Goal: Contribute content: Contribute content

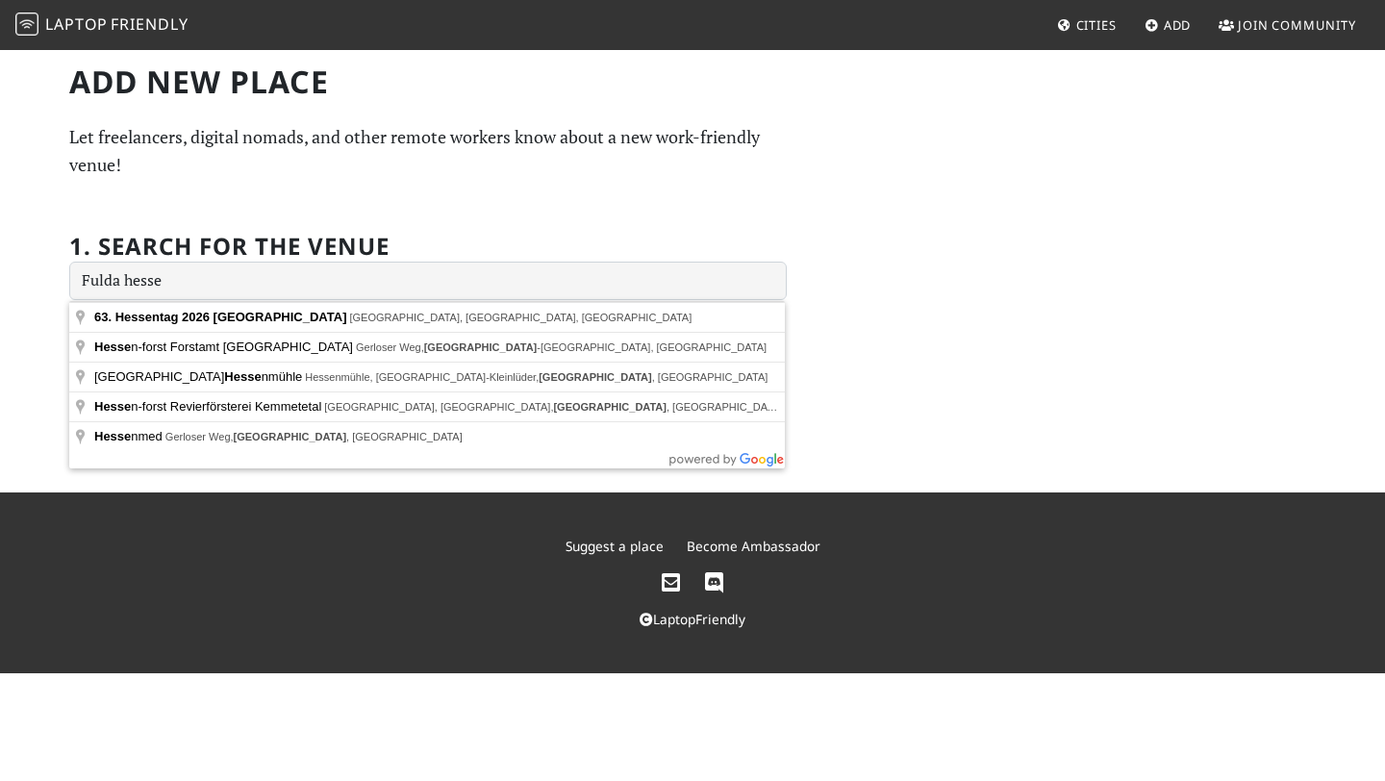
click at [150, 275] on input "Fulda hesse" at bounding box center [428, 281] width 718 height 38
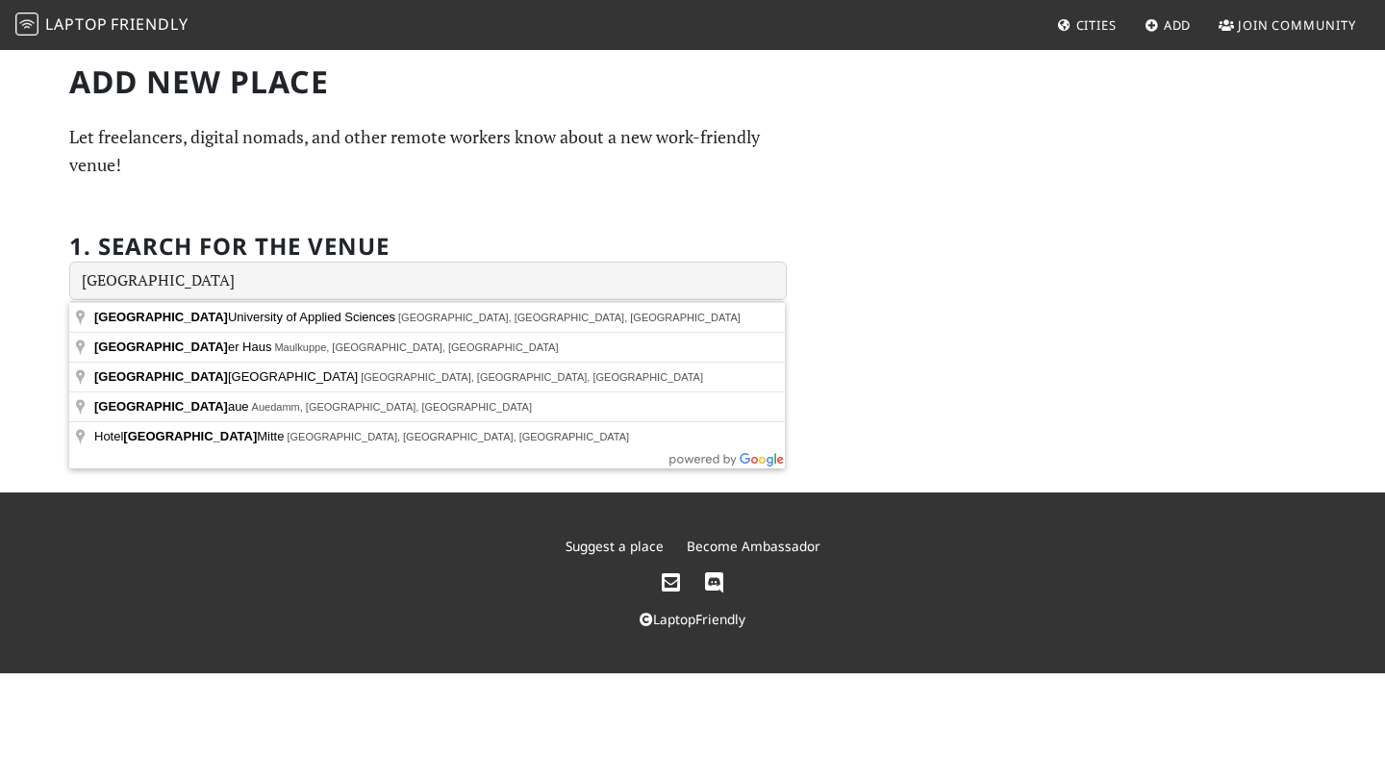
click at [496, 214] on div "1. Search for the venue Fulda" at bounding box center [428, 255] width 718 height 90
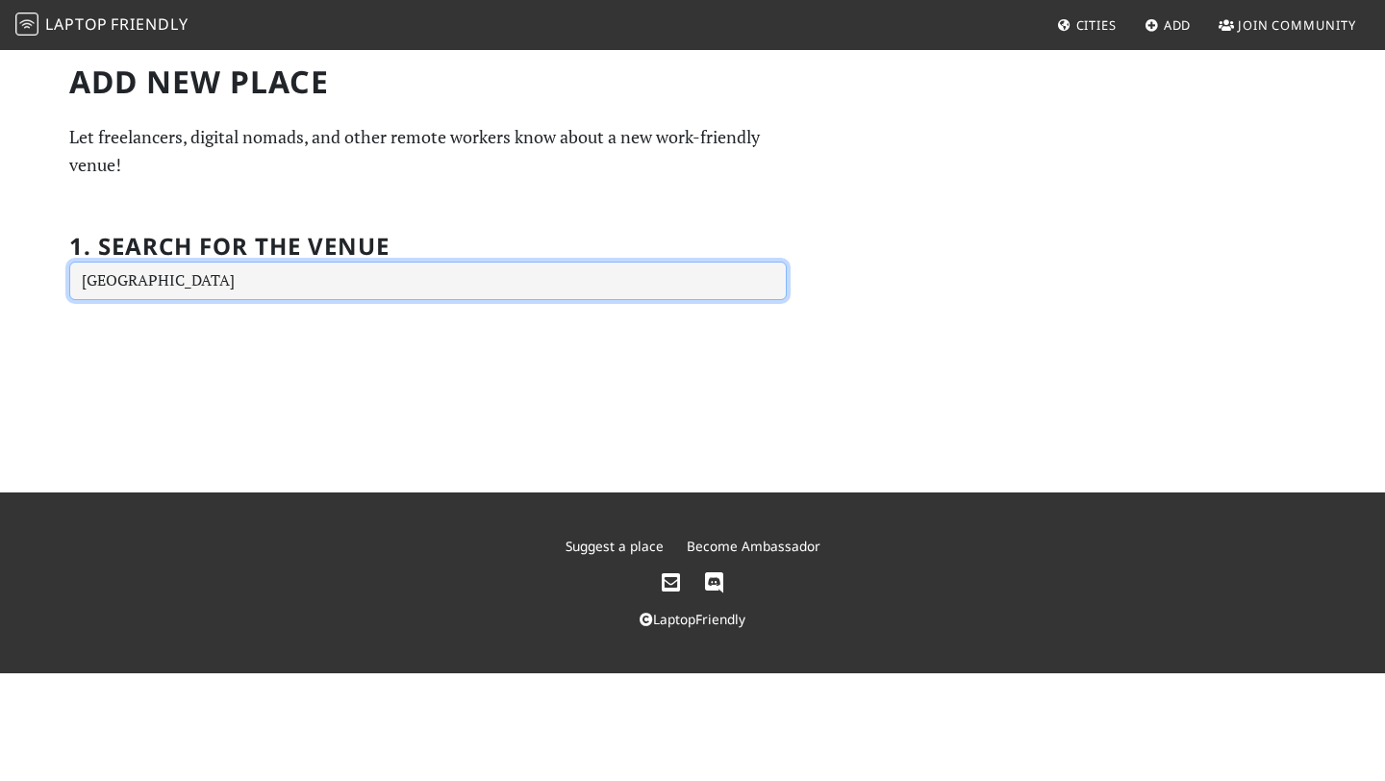
click at [517, 271] on input "Fulda" at bounding box center [428, 281] width 718 height 38
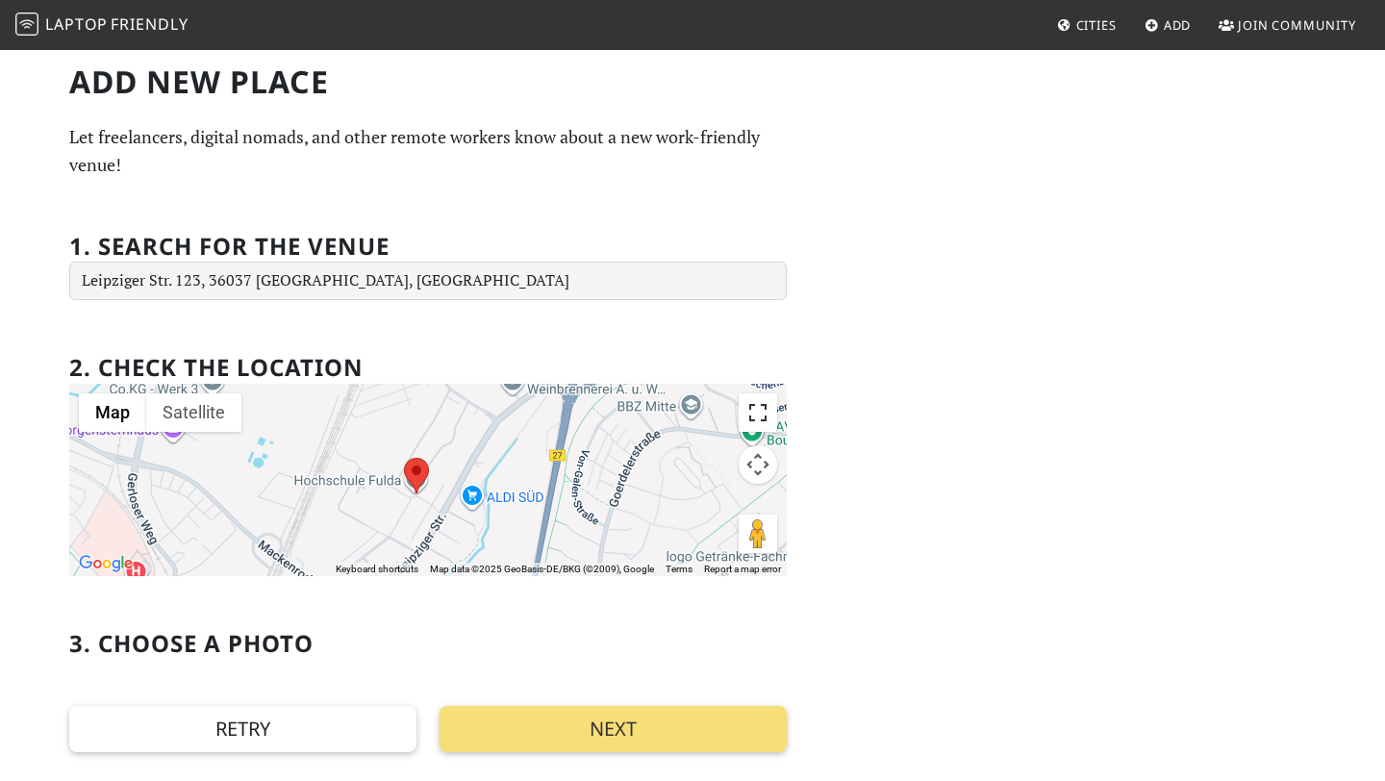
click at [764, 424] on button "Toggle fullscreen view" at bounding box center [758, 412] width 38 height 38
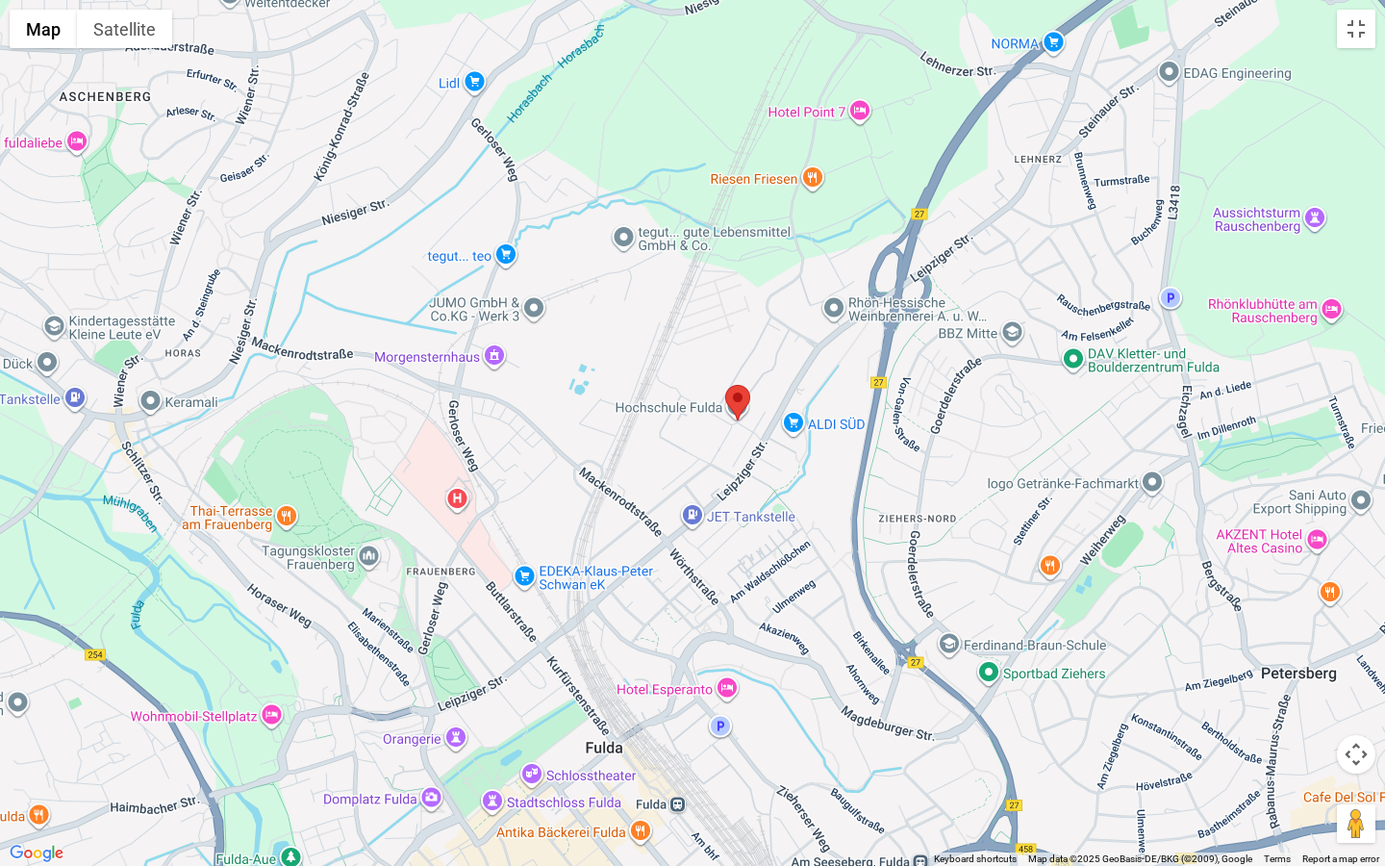
drag, startPoint x: 912, startPoint y: 544, endPoint x: 970, endPoint y: 518, distance: 64.2
click at [970, 518] on div at bounding box center [692, 433] width 1385 height 866
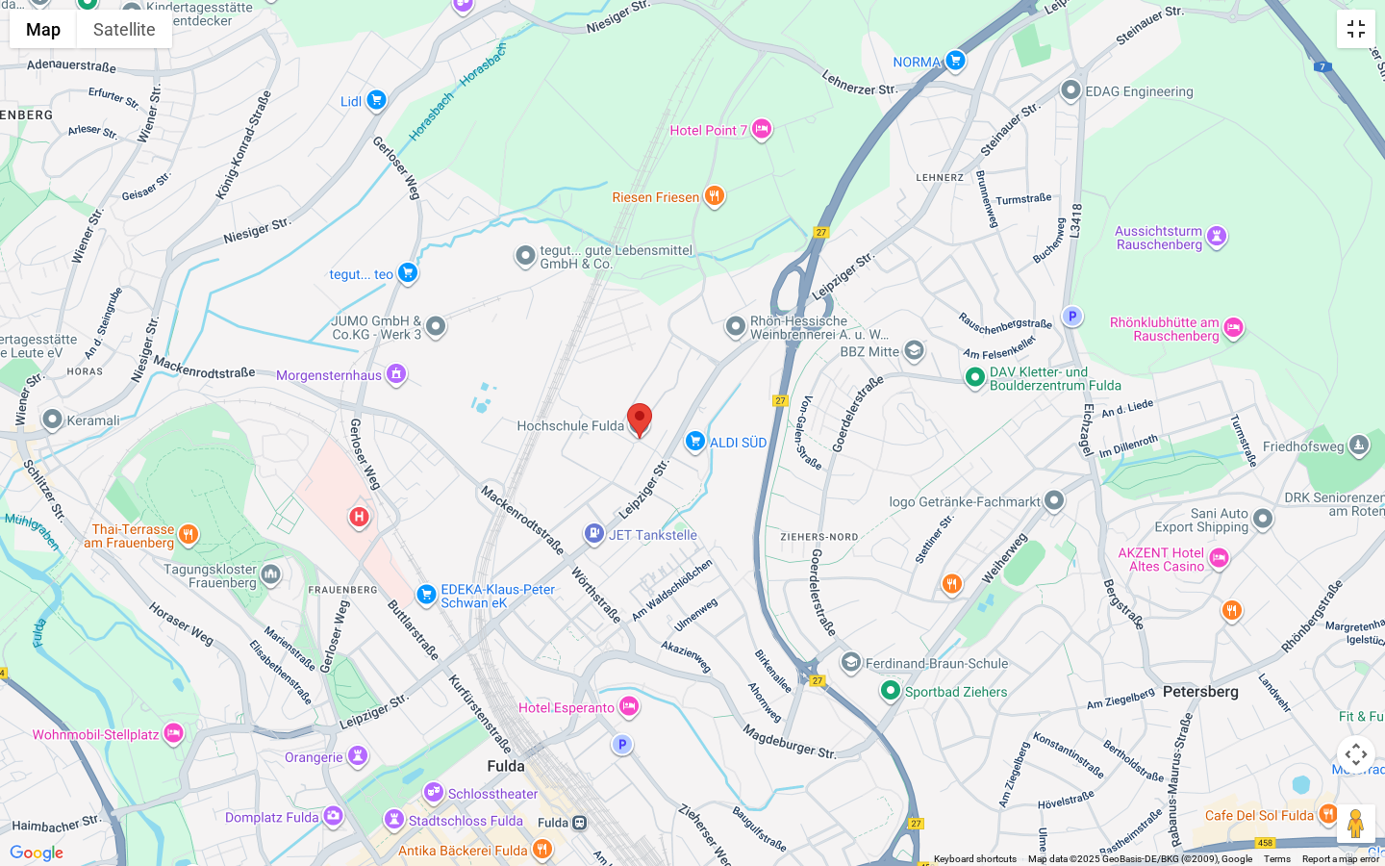
click at [1358, 36] on button "Toggle fullscreen view" at bounding box center [1356, 29] width 38 height 38
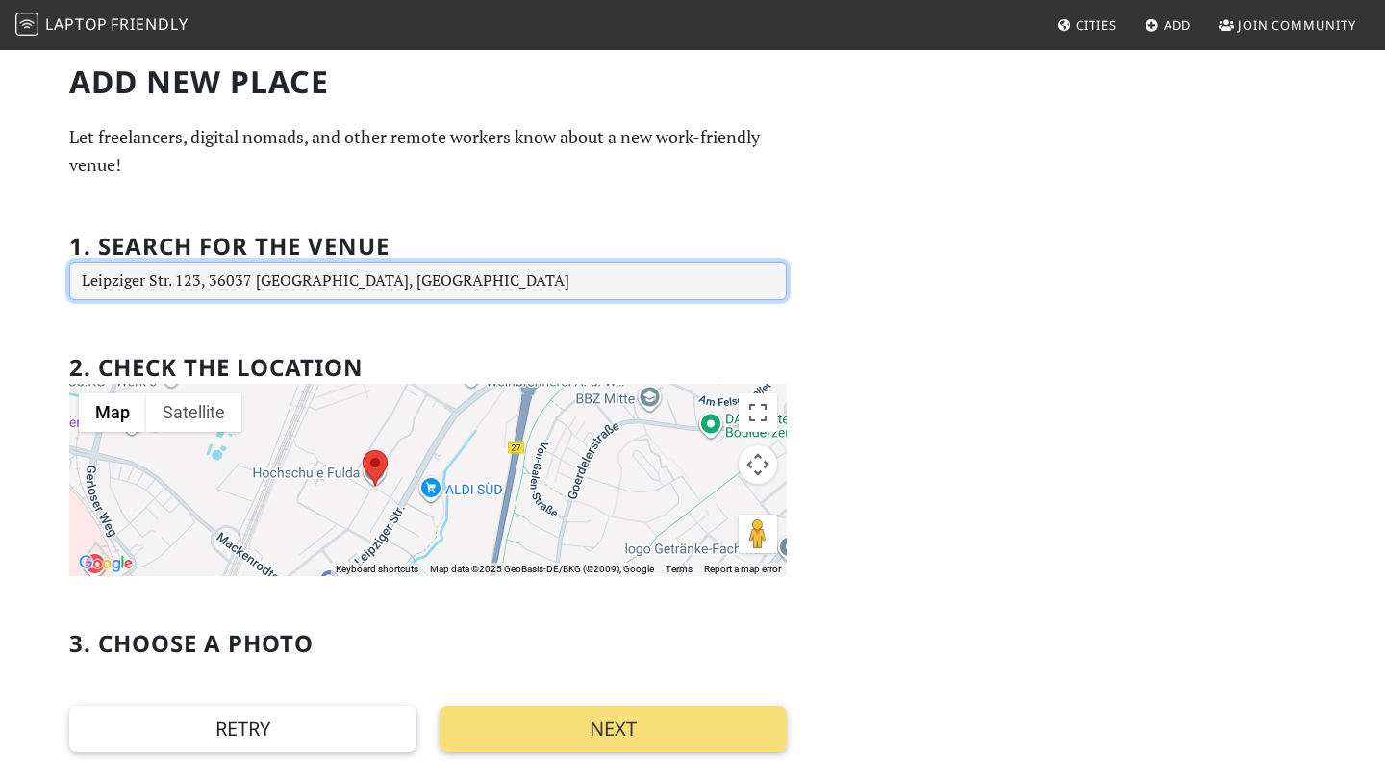
click at [555, 282] on input "Leipziger Str. 123, 36037 Fulda, Germany" at bounding box center [428, 281] width 718 height 38
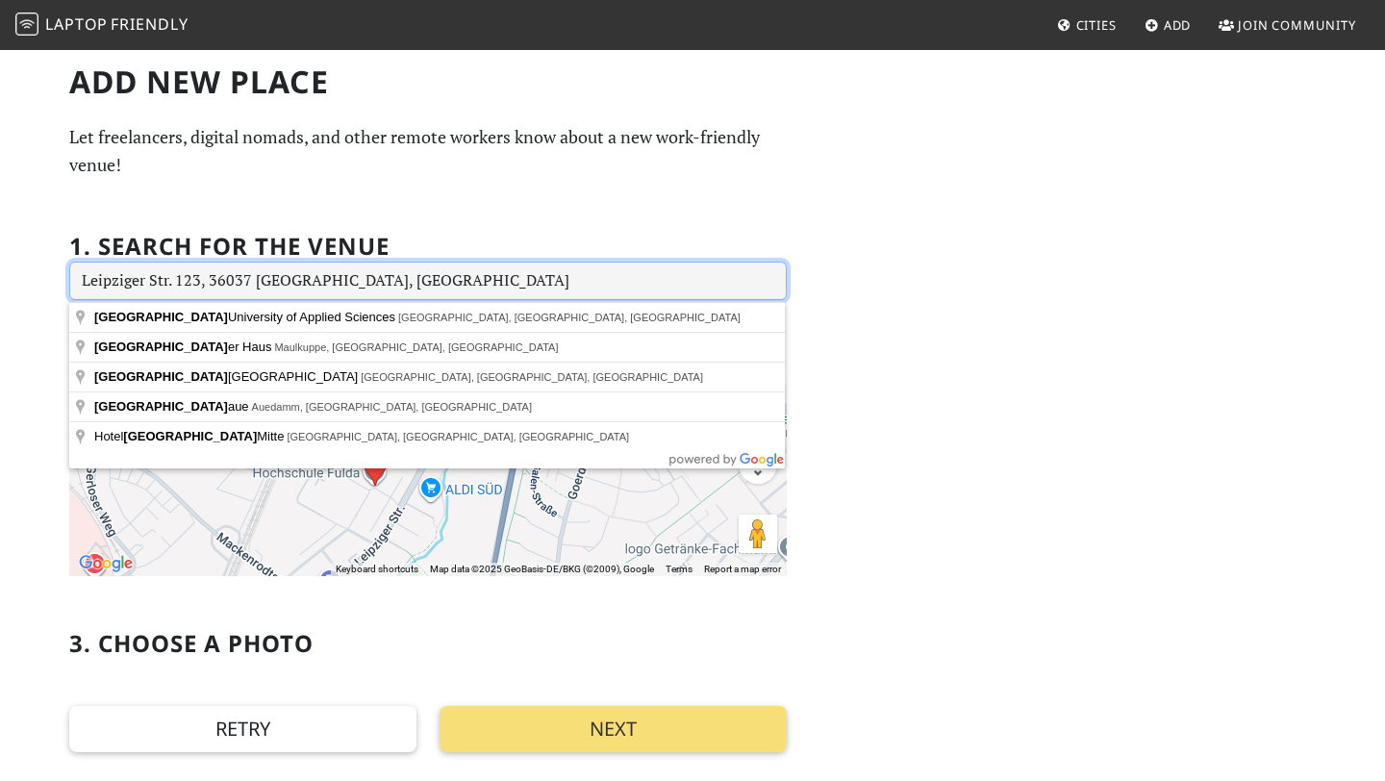
click at [555, 282] on input "Leipziger Str. 123, 36037 Fulda, Germany" at bounding box center [428, 281] width 718 height 38
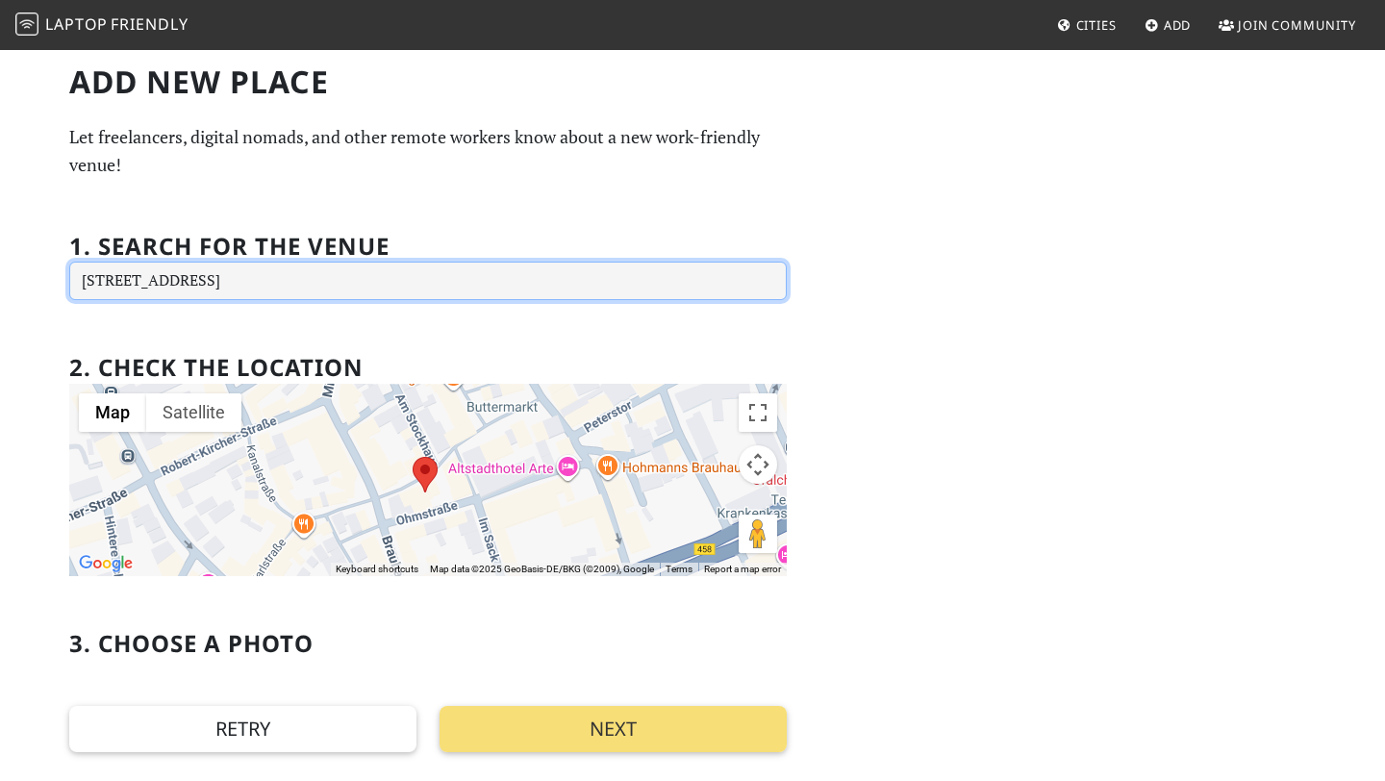
click at [481, 269] on input "Karlstraße 11, 36037 Fulda, Germany" at bounding box center [428, 281] width 718 height 38
type input "Karlstraße 11, 36037 Fulda, Germany"
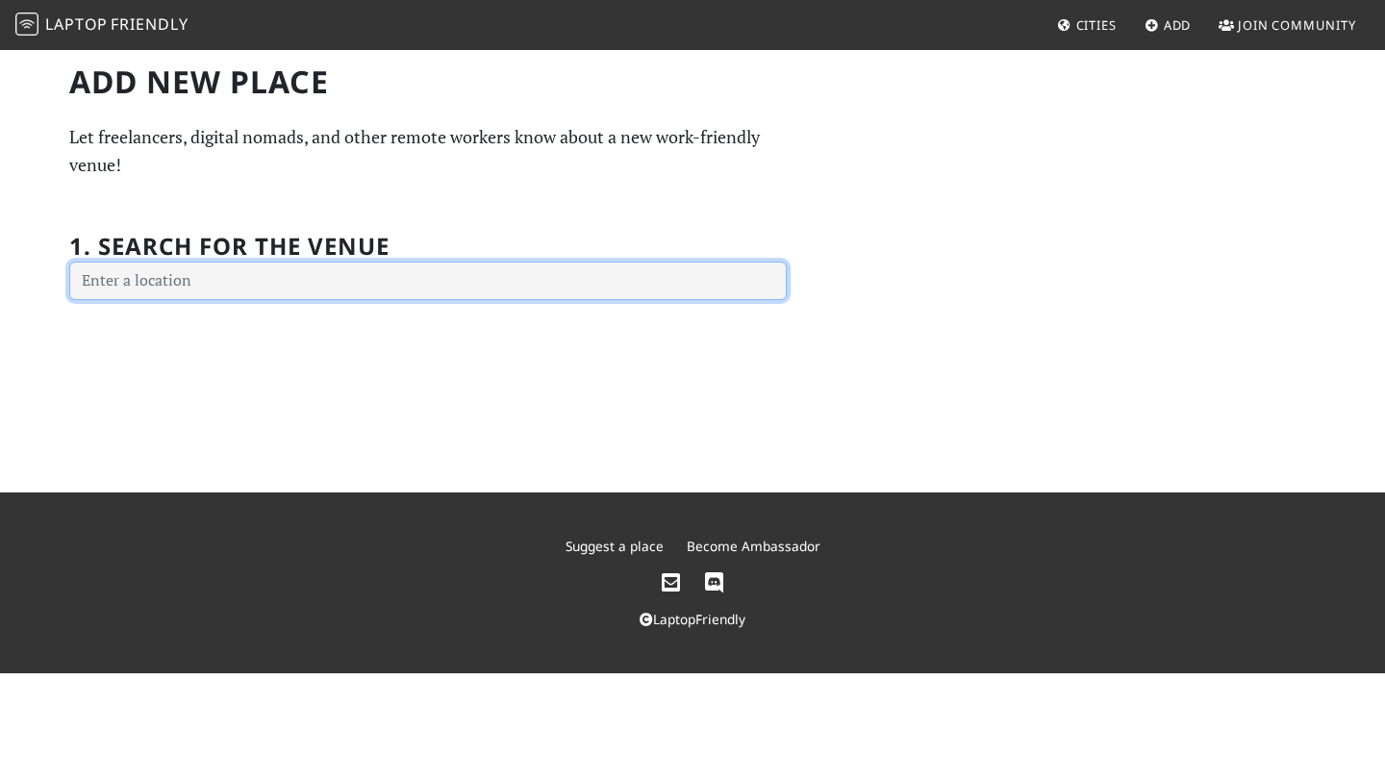
click at [209, 275] on input "text" at bounding box center [428, 281] width 718 height 38
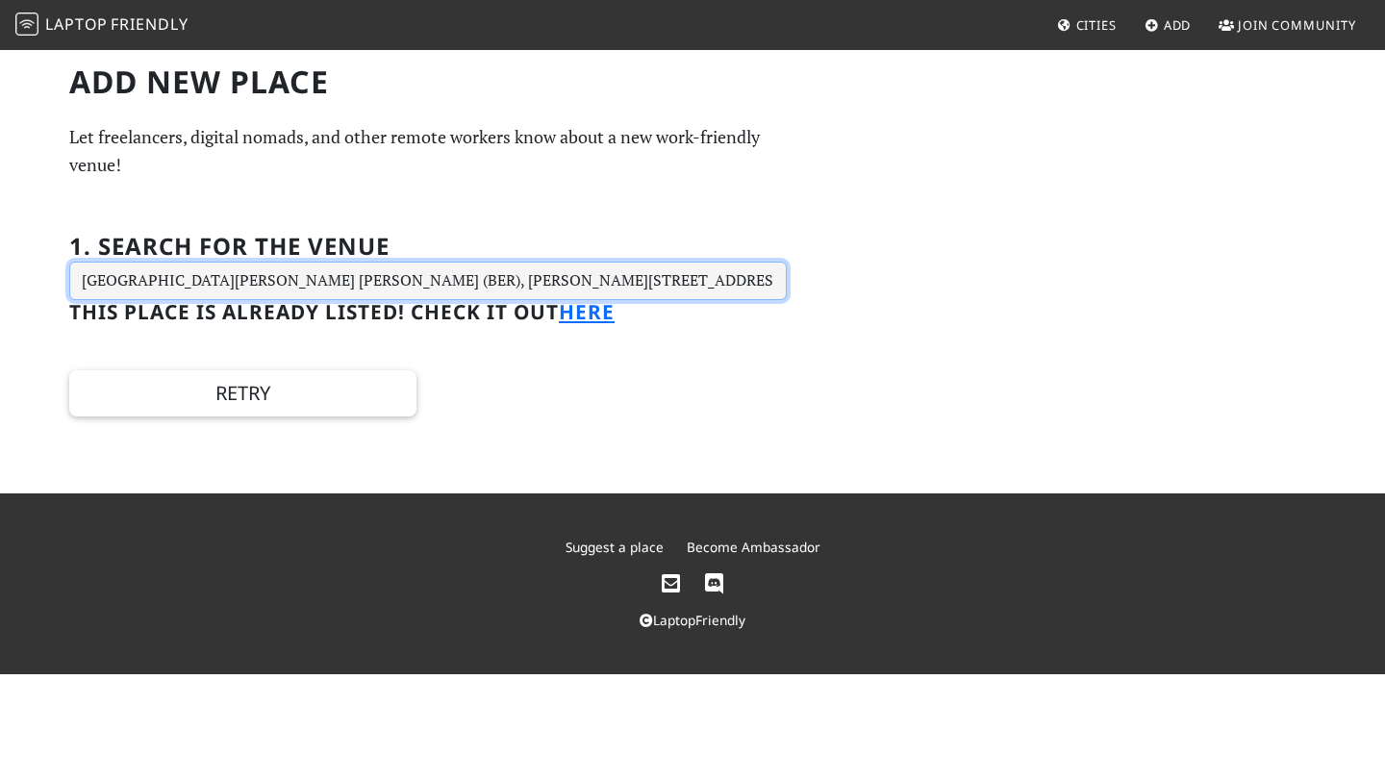
click at [591, 276] on input "[GEOGRAPHIC_DATA][PERSON_NAME] [PERSON_NAME] (BER), [PERSON_NAME][STREET_ADDRES…" at bounding box center [428, 281] width 718 height 38
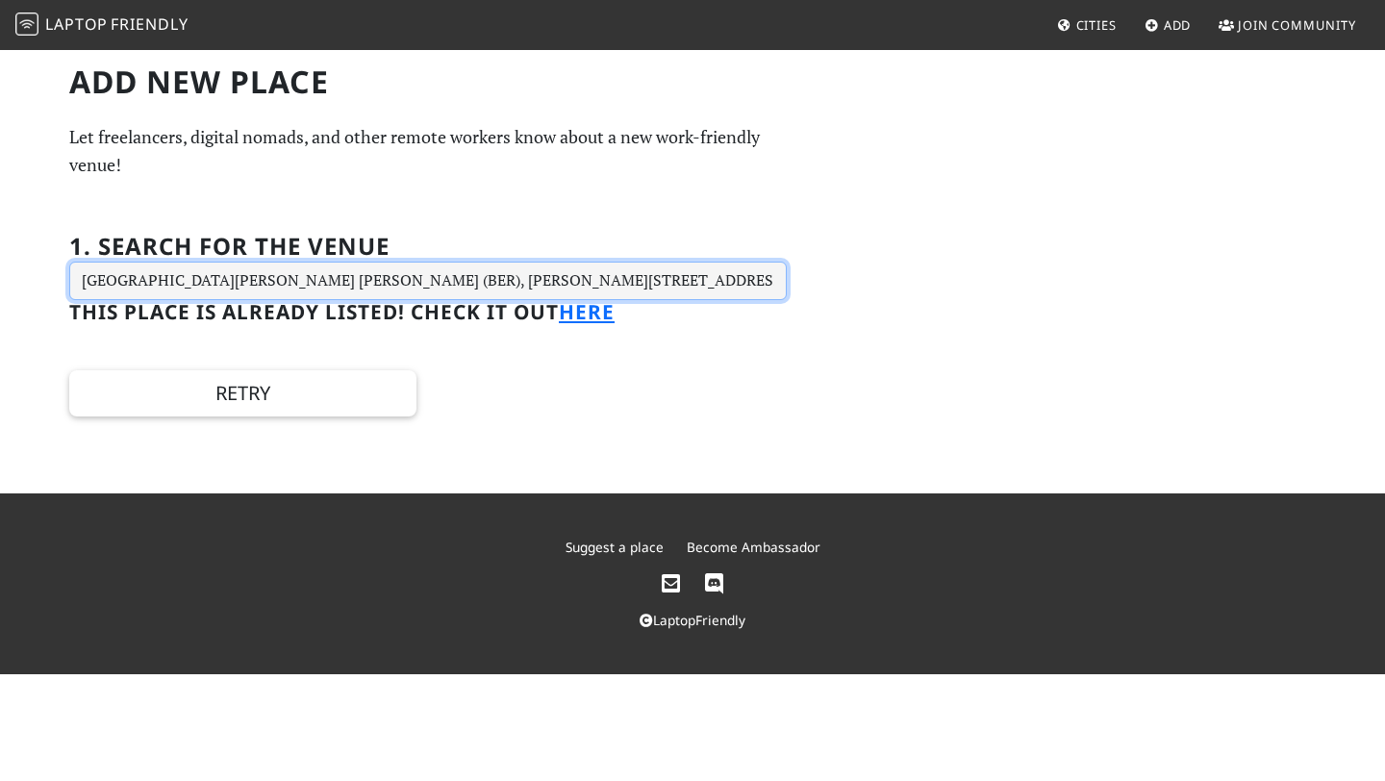
click at [591, 276] on input "[GEOGRAPHIC_DATA][PERSON_NAME] [PERSON_NAME] (BER), [PERSON_NAME][STREET_ADDRES…" at bounding box center [428, 281] width 718 height 38
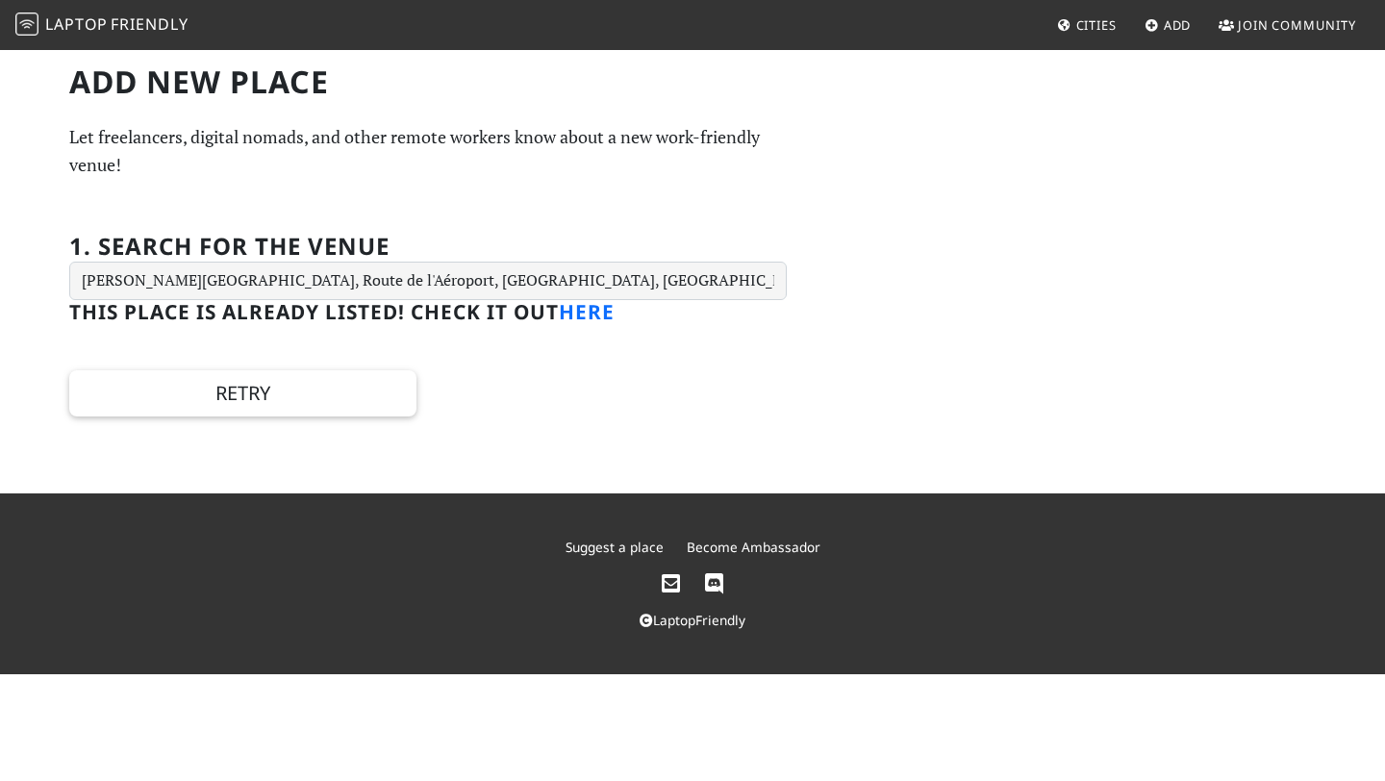
click at [587, 316] on link "here" at bounding box center [587, 311] width 56 height 27
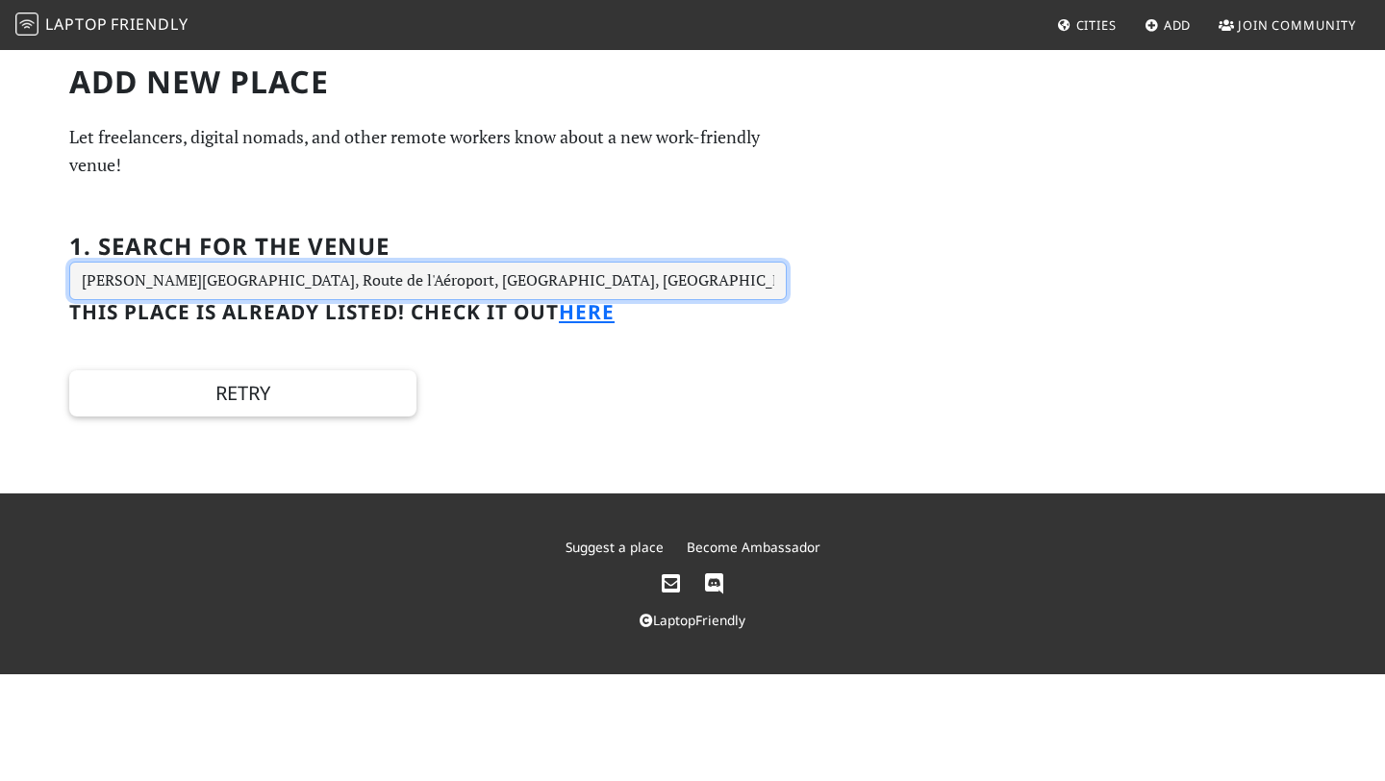
click at [516, 274] on input "[PERSON_NAME][GEOGRAPHIC_DATA], Route de l'Aéroport, [GEOGRAPHIC_DATA], [GEOGRA…" at bounding box center [428, 281] width 718 height 38
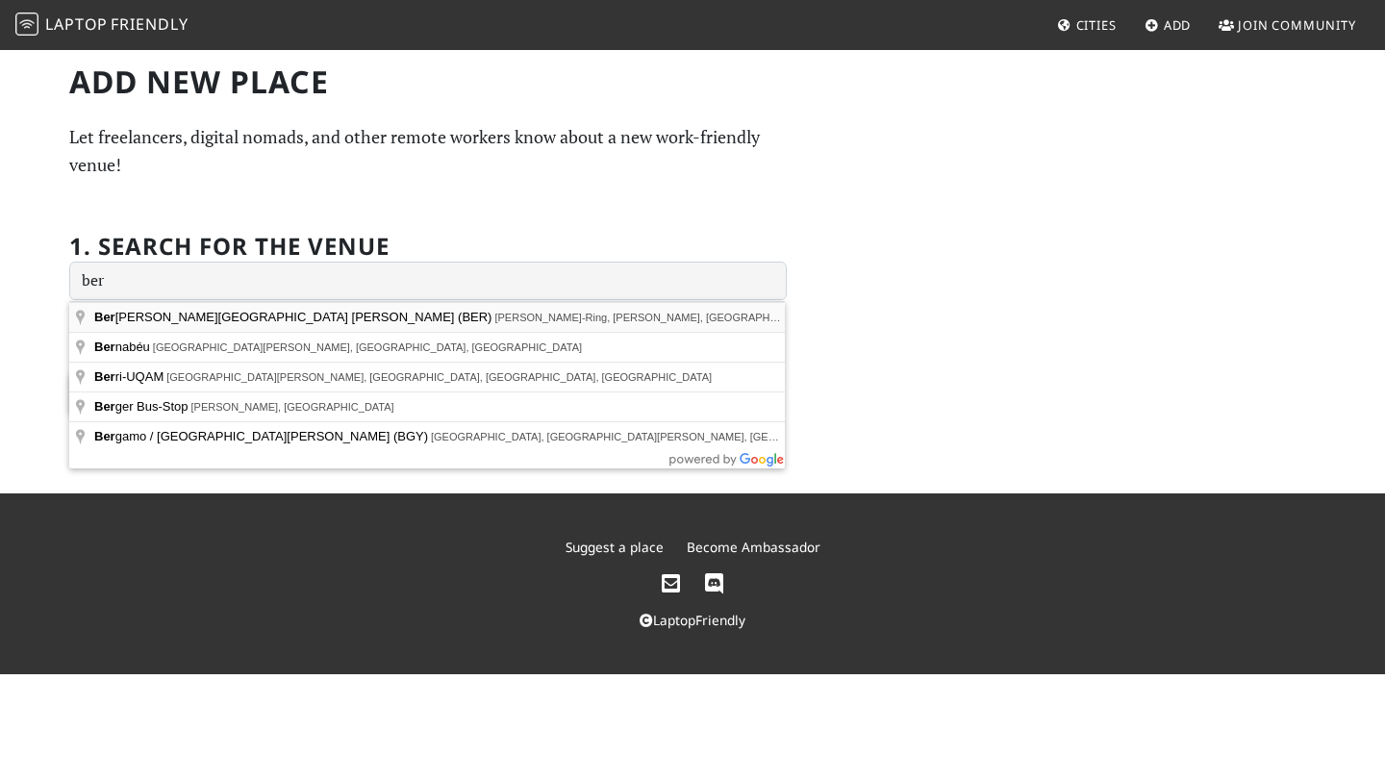
type input "[GEOGRAPHIC_DATA][PERSON_NAME] [PERSON_NAME] (BER), [PERSON_NAME]-Ring, [PERSON…"
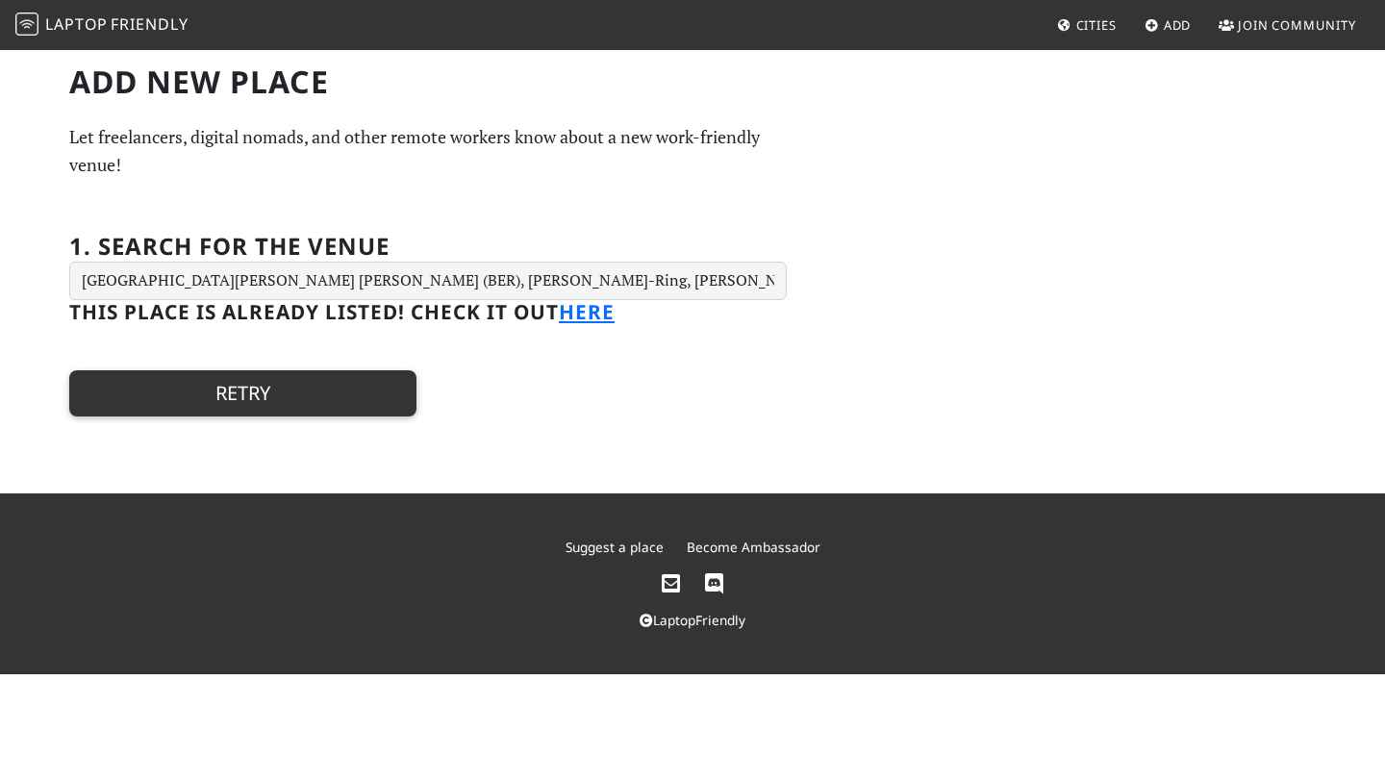
click at [307, 382] on button "Retry" at bounding box center [242, 393] width 347 height 46
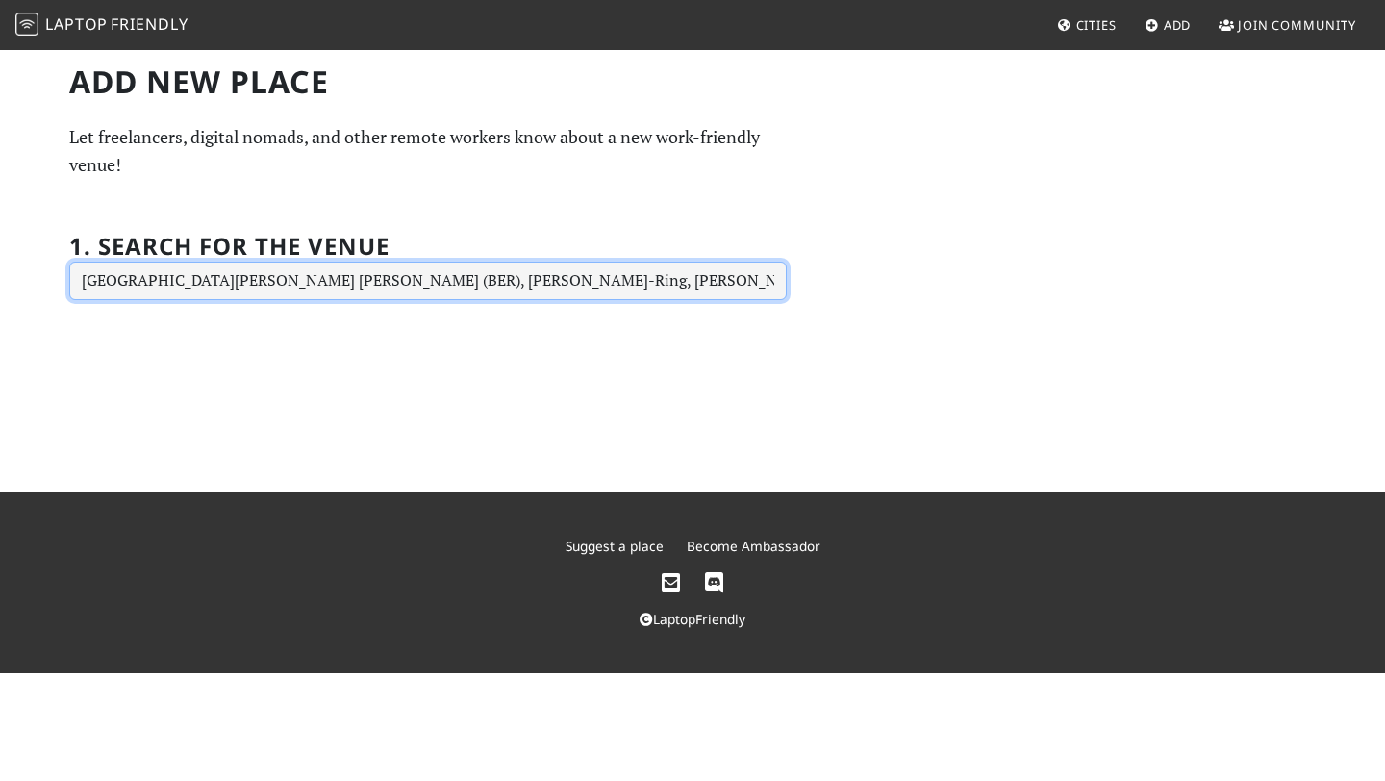
click at [339, 278] on input "[GEOGRAPHIC_DATA][PERSON_NAME] [PERSON_NAME] (BER), [PERSON_NAME]-Ring, [PERSON…" at bounding box center [428, 281] width 718 height 38
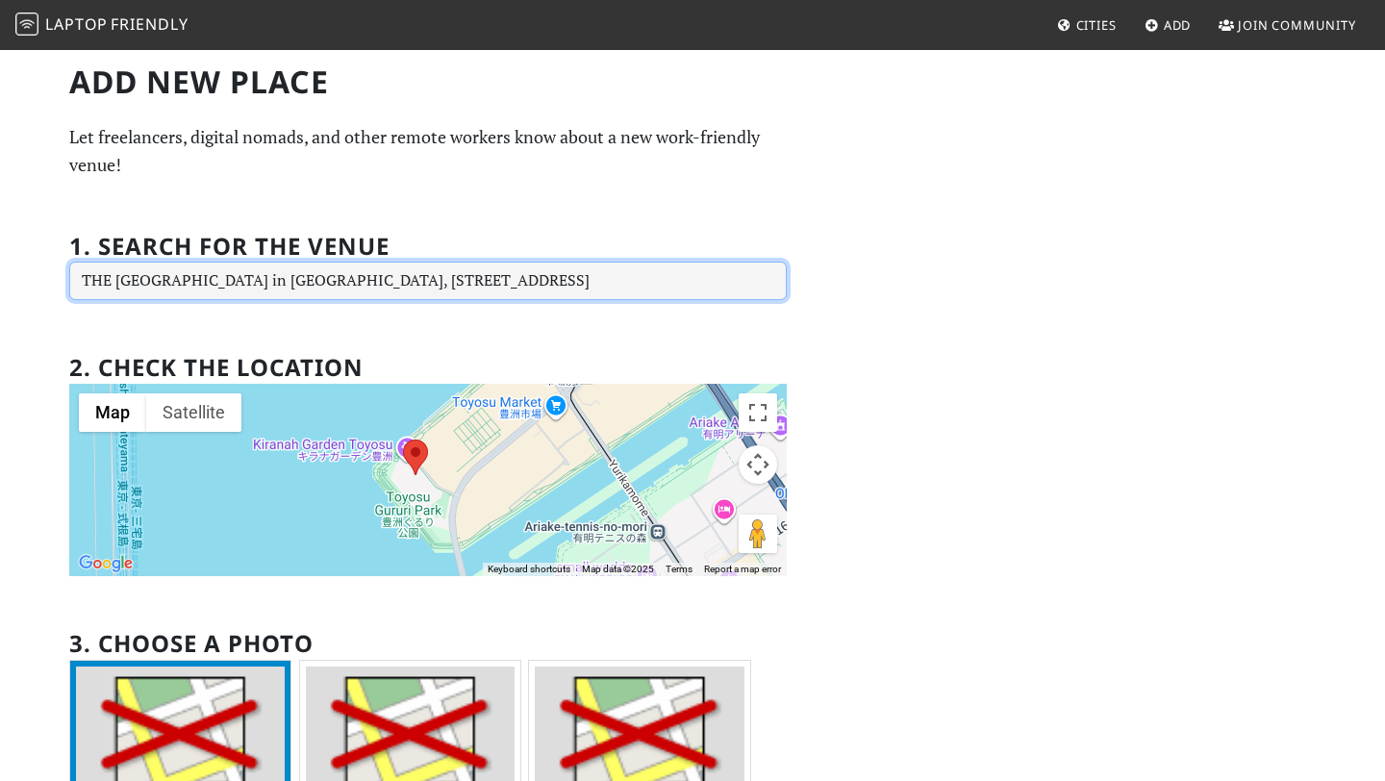
click at [673, 285] on input "THE [GEOGRAPHIC_DATA] in [GEOGRAPHIC_DATA], [STREET_ADDRESS]" at bounding box center [428, 281] width 718 height 38
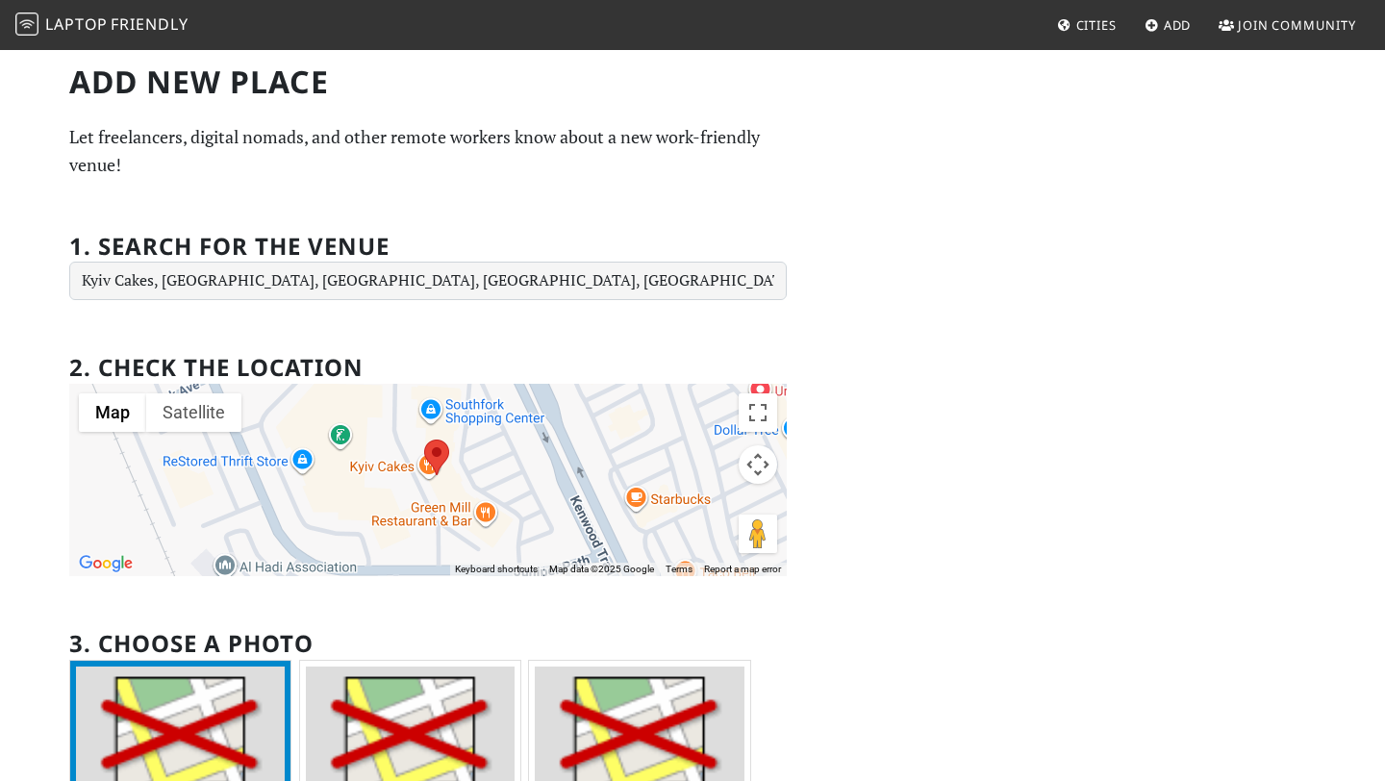
click at [551, 304] on form "If you are a human, ignore this field 1. Search for the venue [GEOGRAPHIC_DATA]…" at bounding box center [428, 694] width 718 height 969
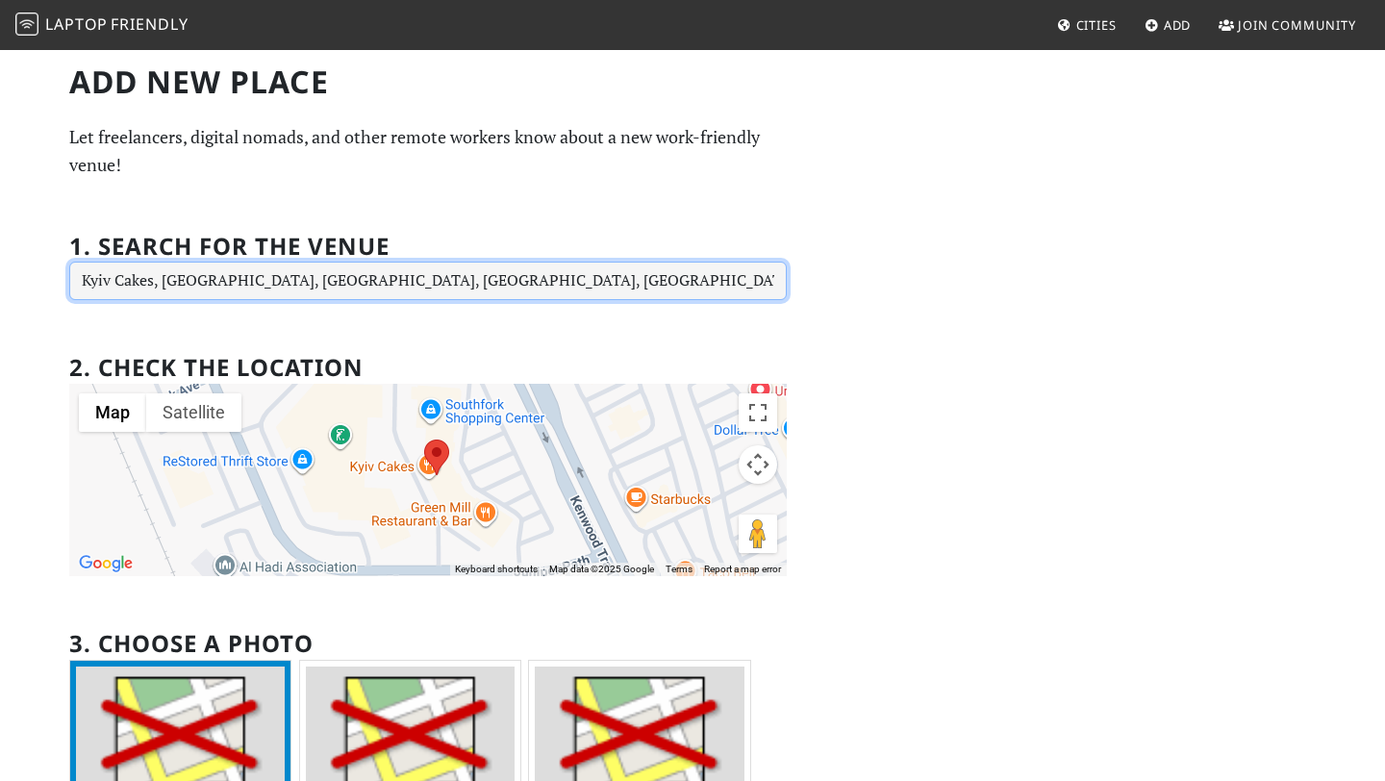
click at [567, 288] on input "Kyiv Cakes, [GEOGRAPHIC_DATA], [GEOGRAPHIC_DATA], [GEOGRAPHIC_DATA], [GEOGRAPHI…" at bounding box center [428, 281] width 718 height 38
drag, startPoint x: 113, startPoint y: 284, endPoint x: 466, endPoint y: 285, distance: 353.0
click at [466, 285] on input "Kyiv Cakes, [GEOGRAPHIC_DATA], [GEOGRAPHIC_DATA], [GEOGRAPHIC_DATA], [GEOGRAPHI…" at bounding box center [428, 281] width 718 height 38
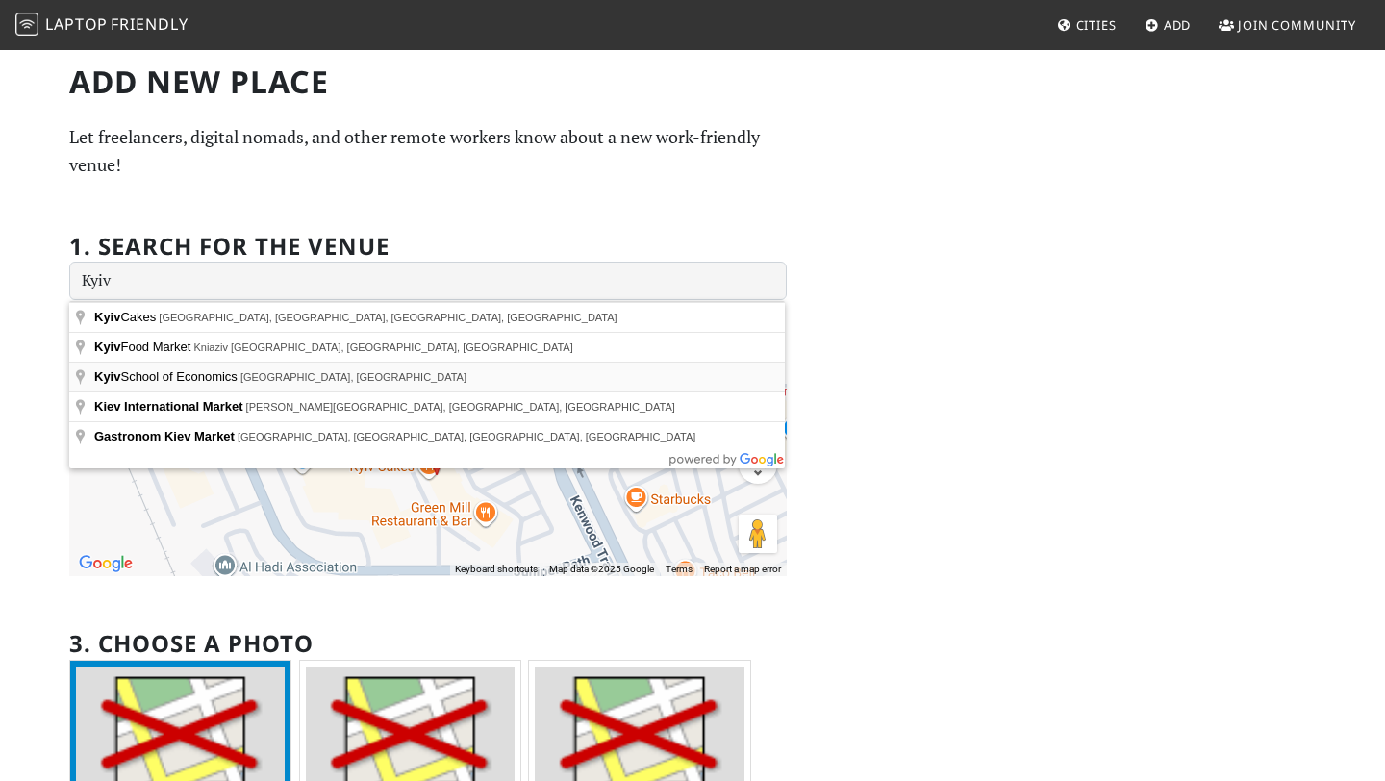
type input "[GEOGRAPHIC_DATA], [GEOGRAPHIC_DATA], [GEOGRAPHIC_DATA]"
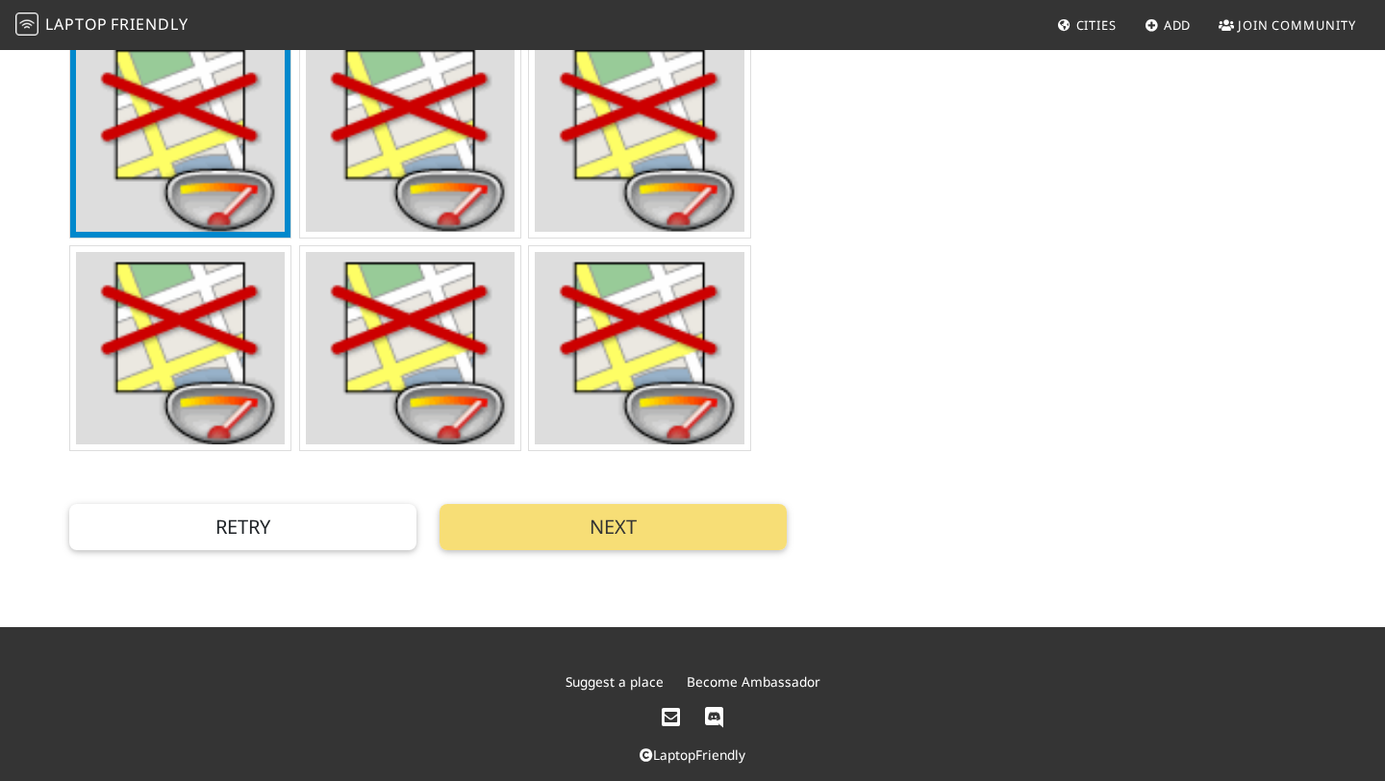
scroll to position [617, 0]
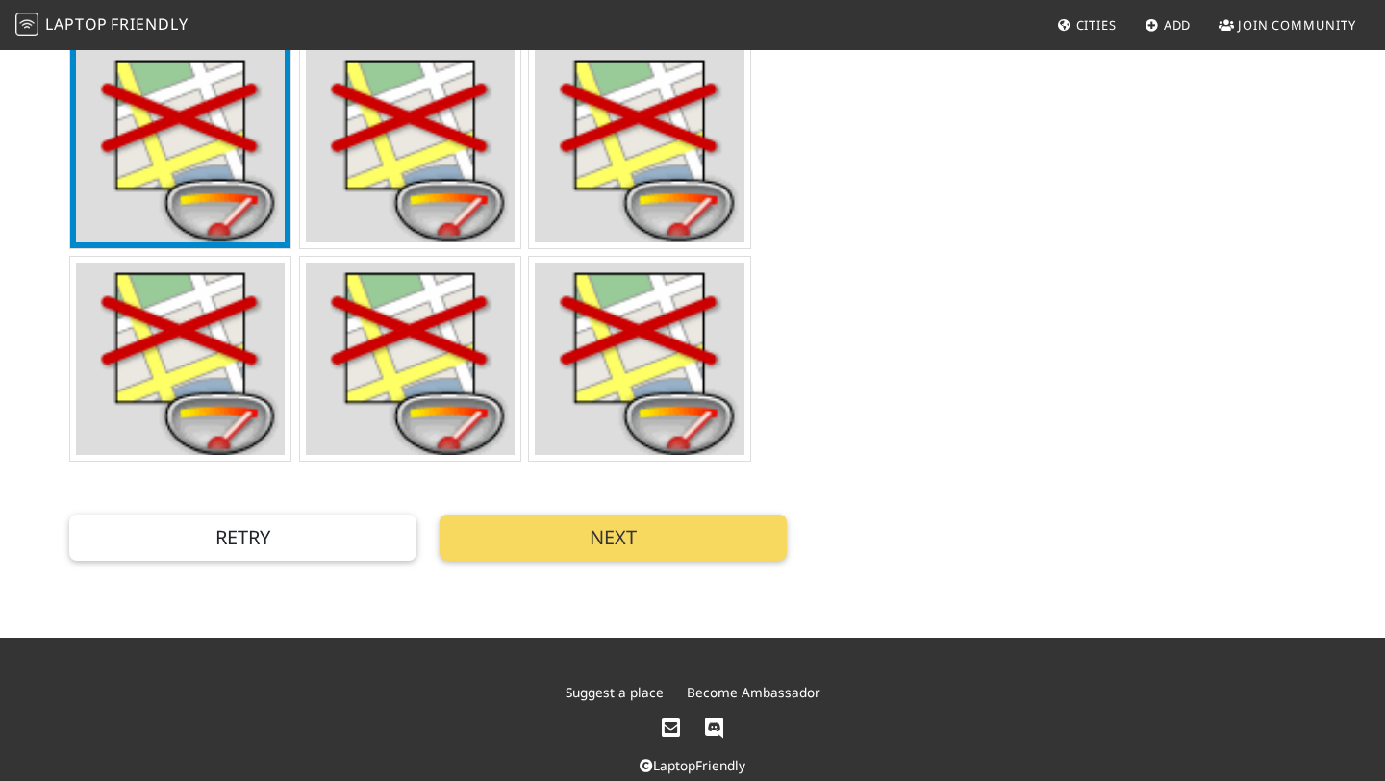
click at [599, 539] on button "Next" at bounding box center [613, 538] width 347 height 46
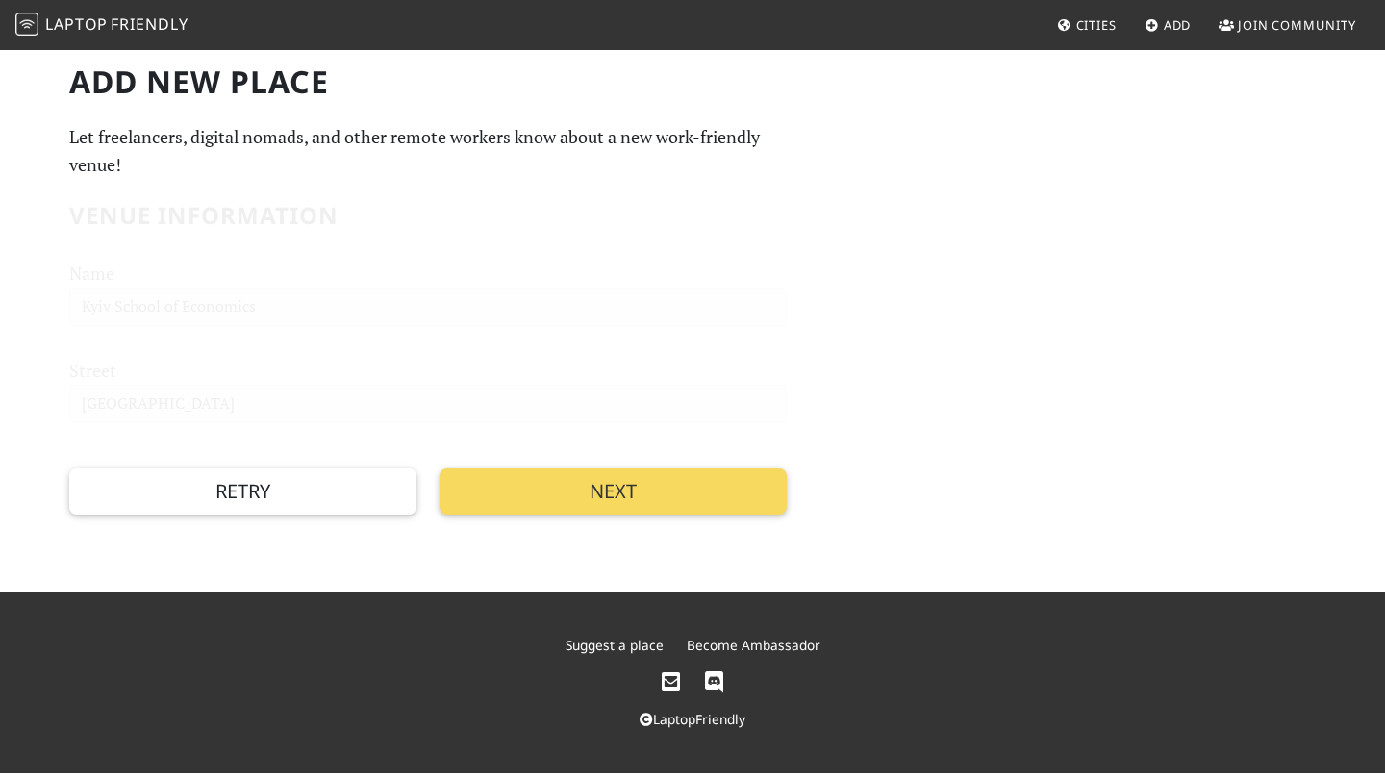
scroll to position [0, 0]
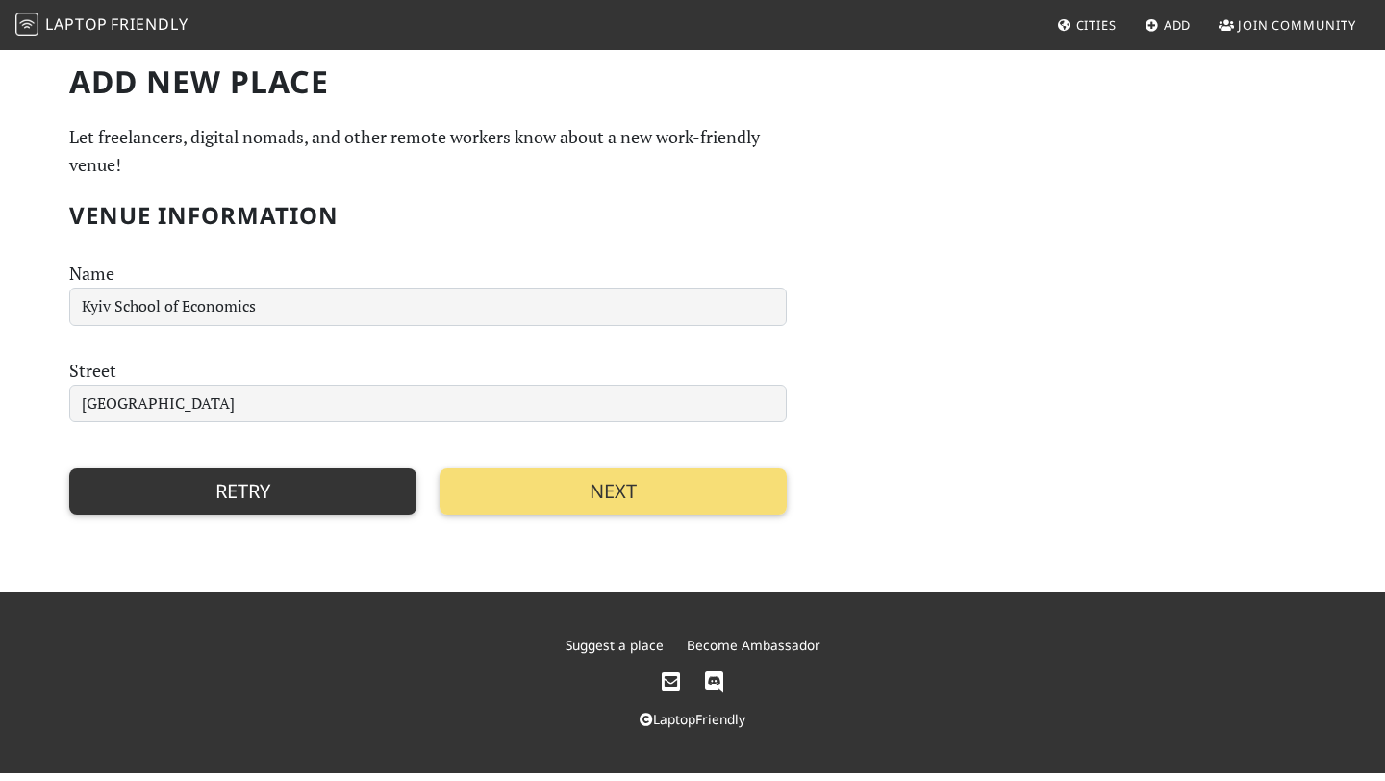
click at [228, 483] on button "Retry" at bounding box center [242, 491] width 347 height 46
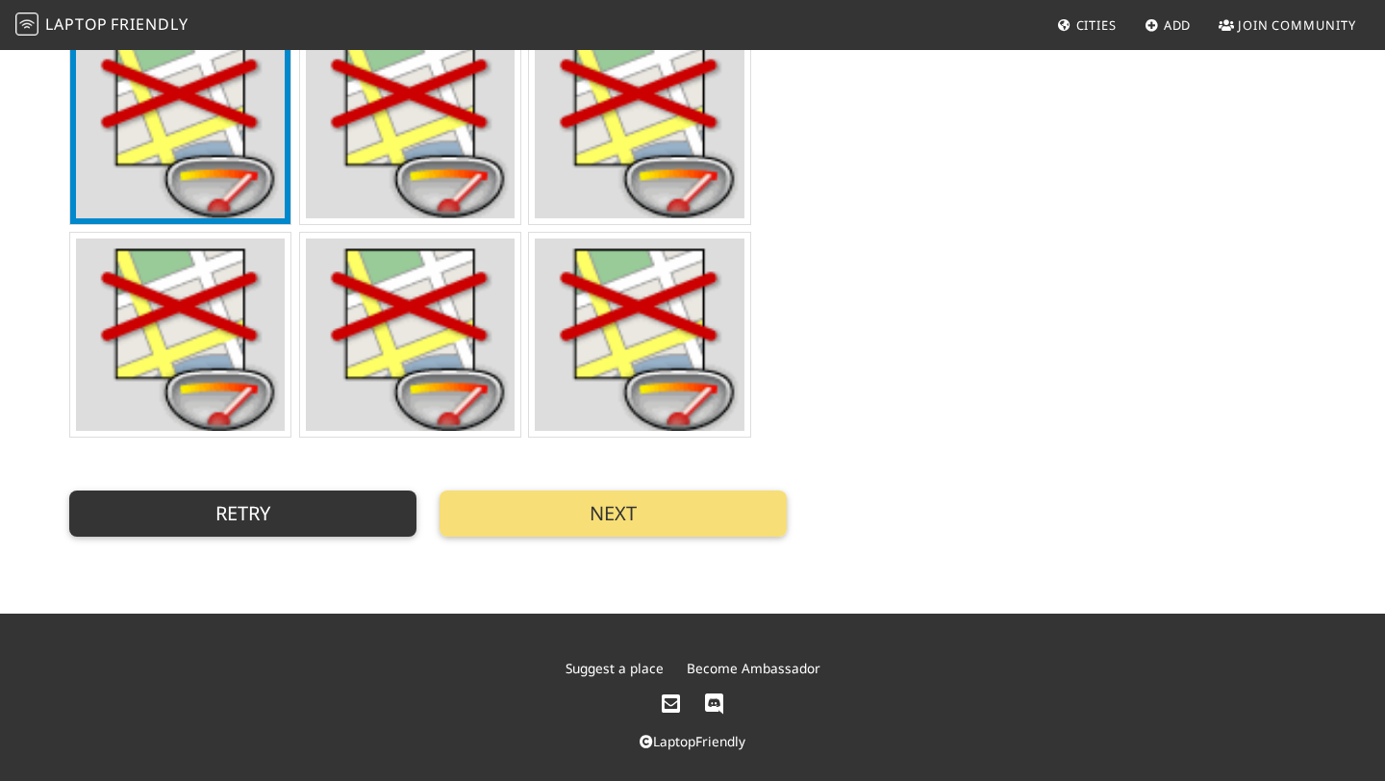
scroll to position [636, 0]
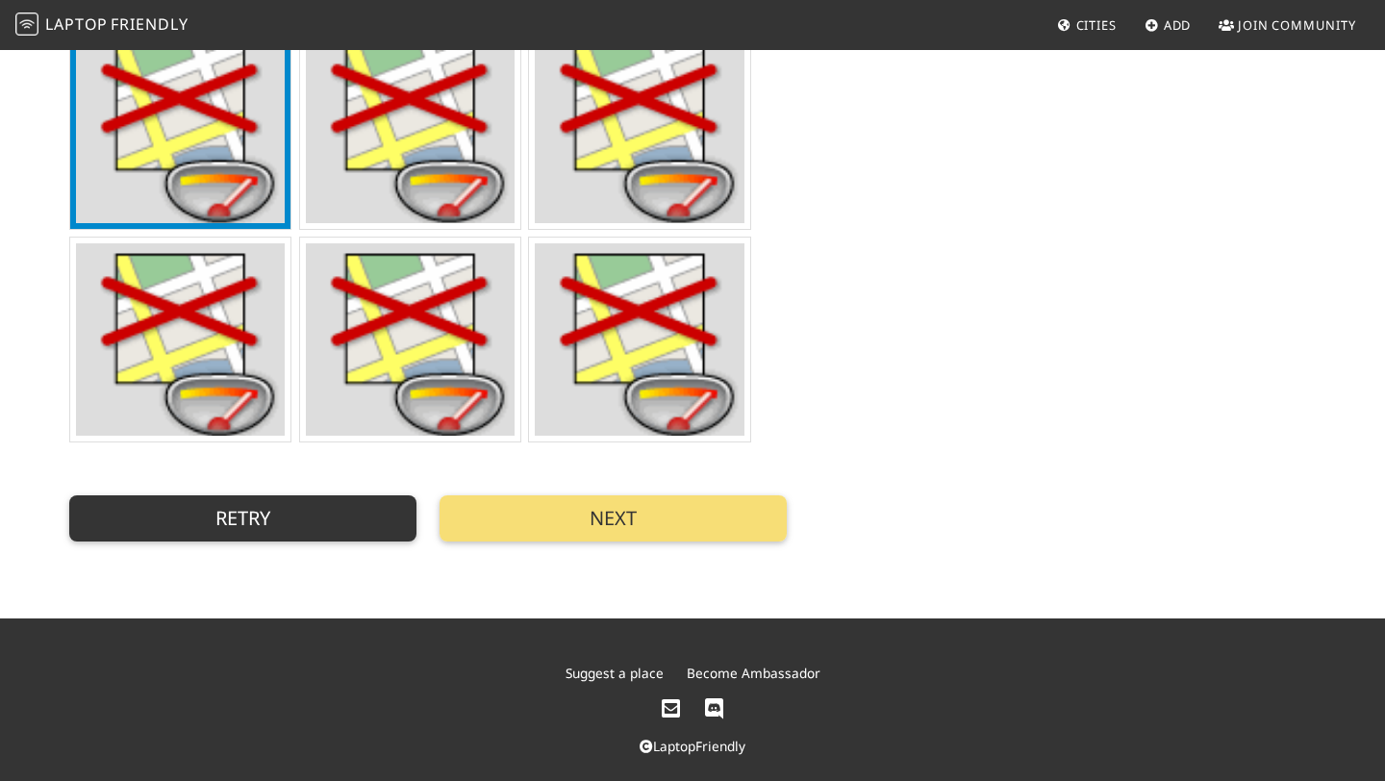
click at [200, 542] on button "Retry" at bounding box center [242, 518] width 347 height 46
click at [216, 515] on button "Retry" at bounding box center [242, 518] width 347 height 46
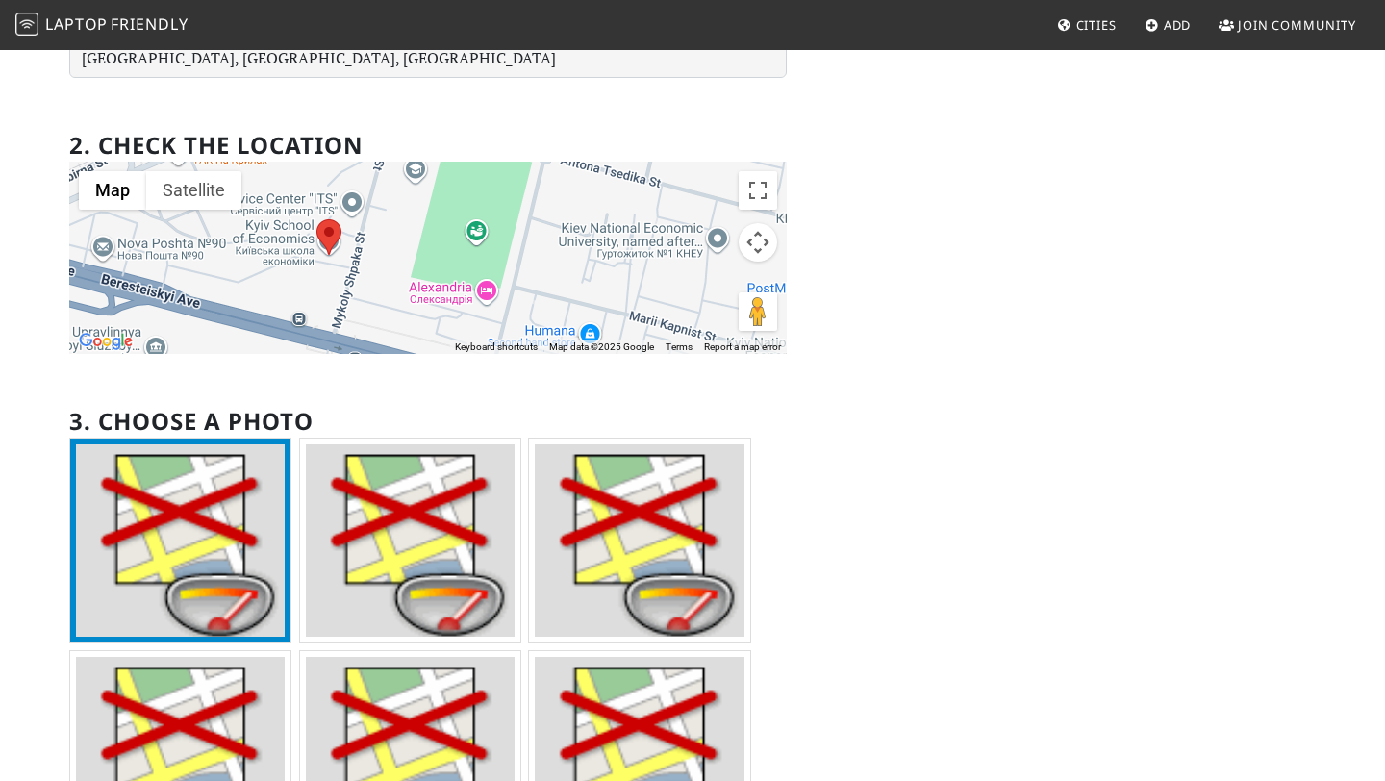
scroll to position [0, 0]
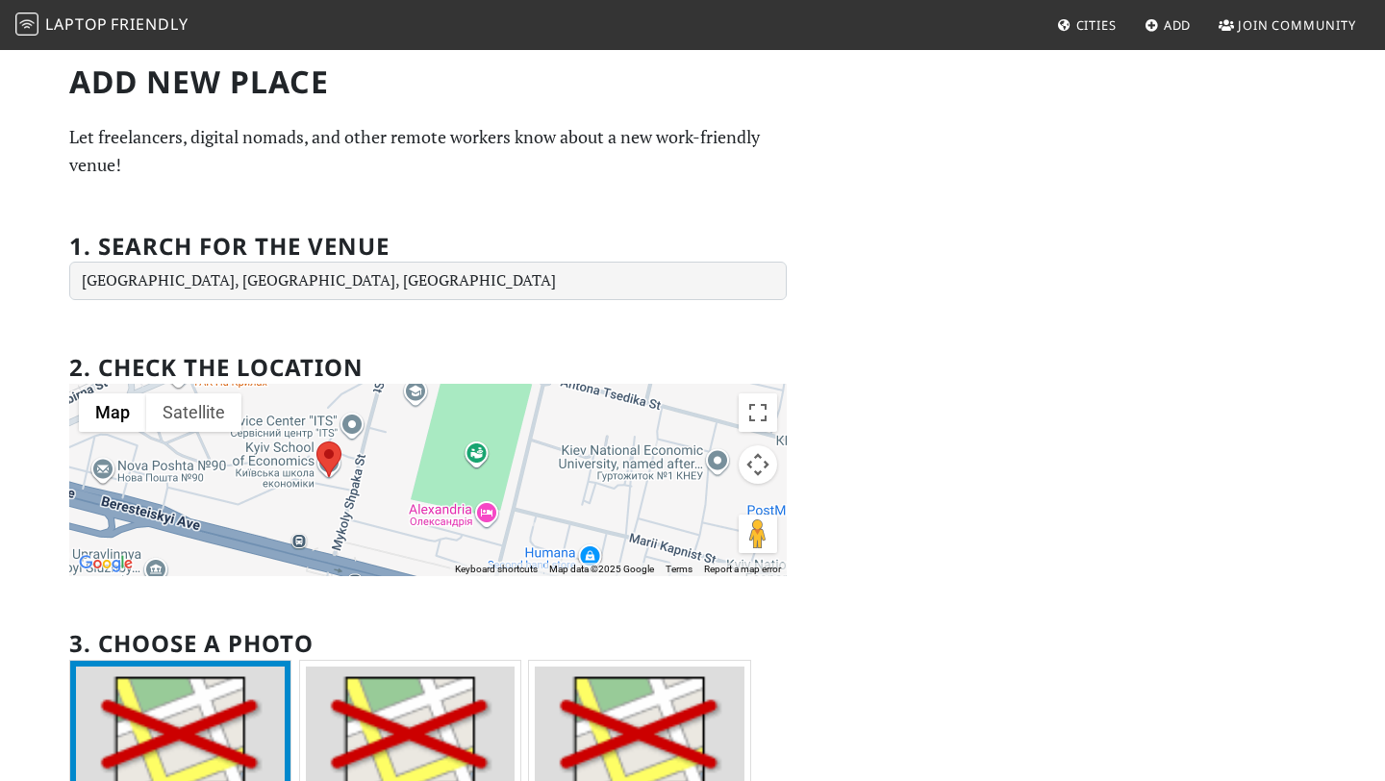
click at [144, 23] on span "Friendly" at bounding box center [149, 23] width 77 height 21
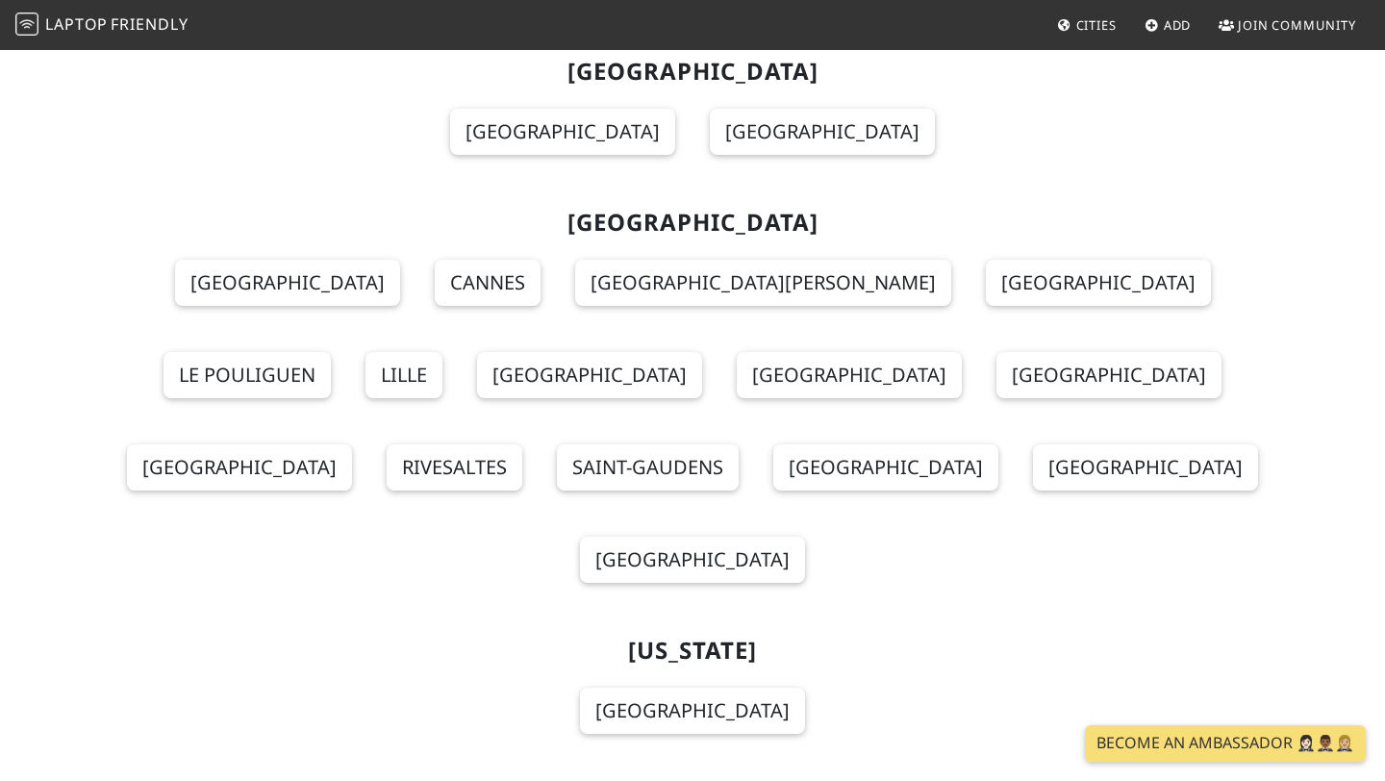
scroll to position [6212, 0]
